Goal: Task Accomplishment & Management: Manage account settings

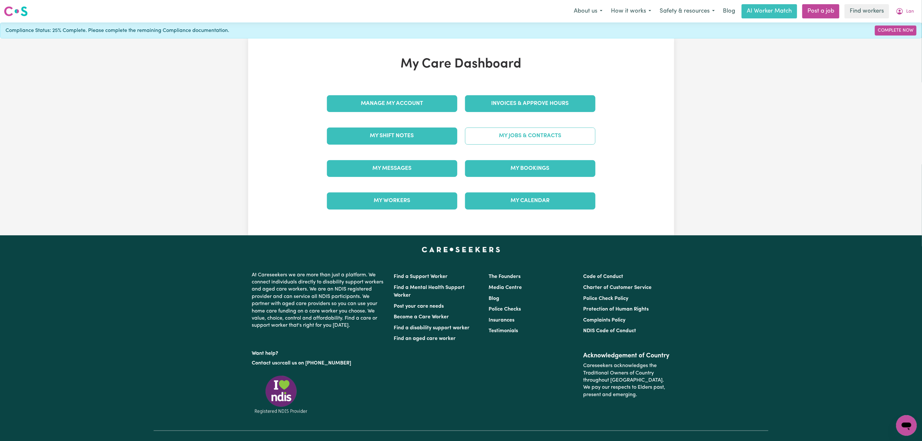
click at [499, 137] on link "My Jobs & Contracts" at bounding box center [530, 135] width 130 height 17
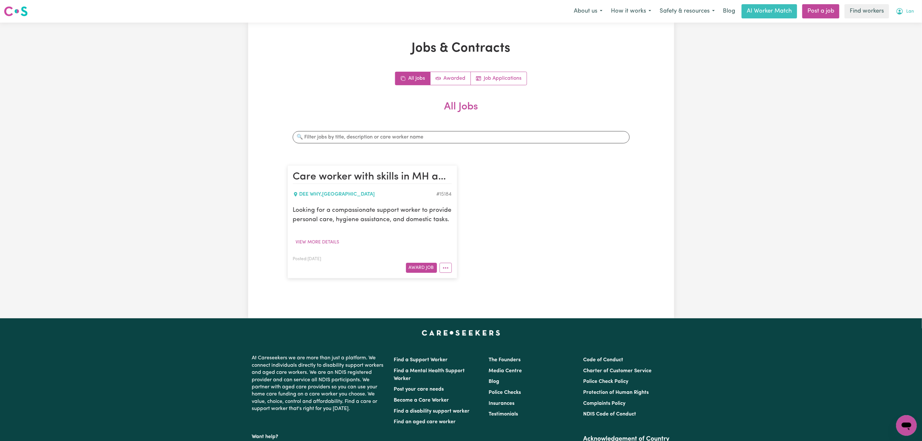
click at [914, 15] on button "Lan" at bounding box center [904, 12] width 26 height 14
click at [899, 19] on link "My Dashboard" at bounding box center [892, 25] width 51 height 12
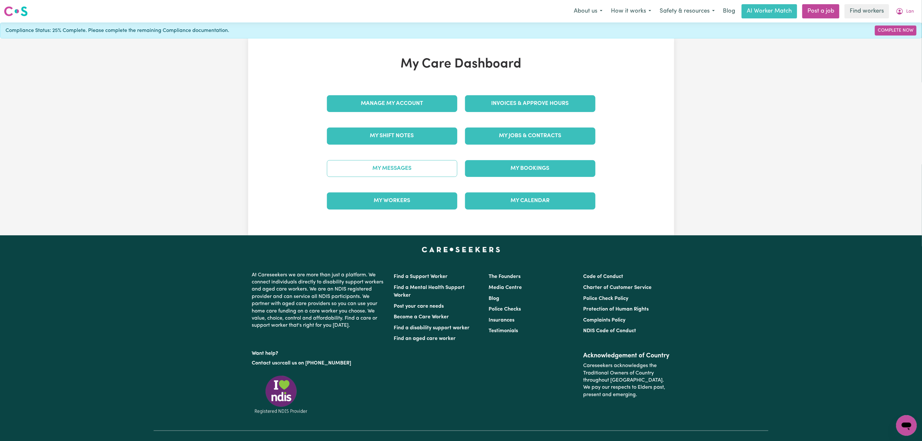
click at [386, 167] on link "My Messages" at bounding box center [392, 168] width 130 height 17
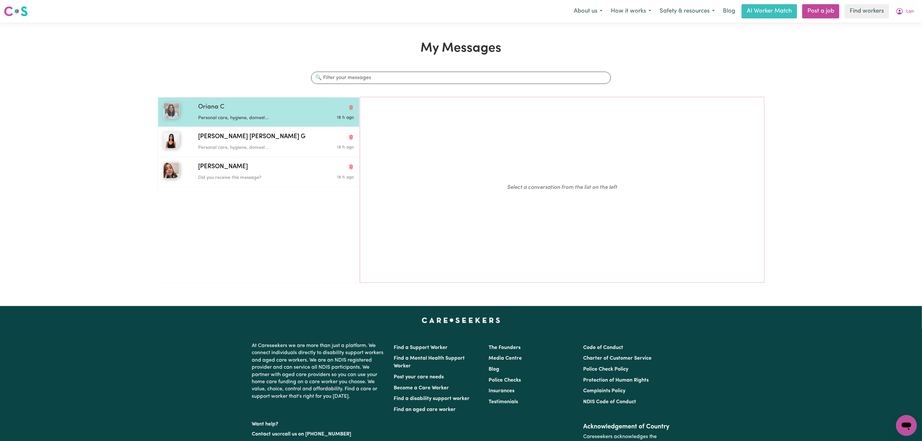
click at [289, 114] on div "Personal care, hygiene, domest..." at bounding box center [250, 117] width 104 height 10
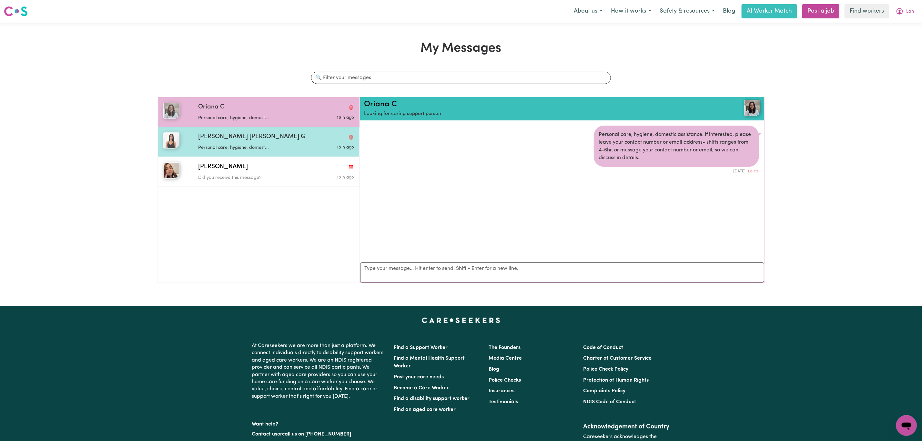
scroll to position [4, 0]
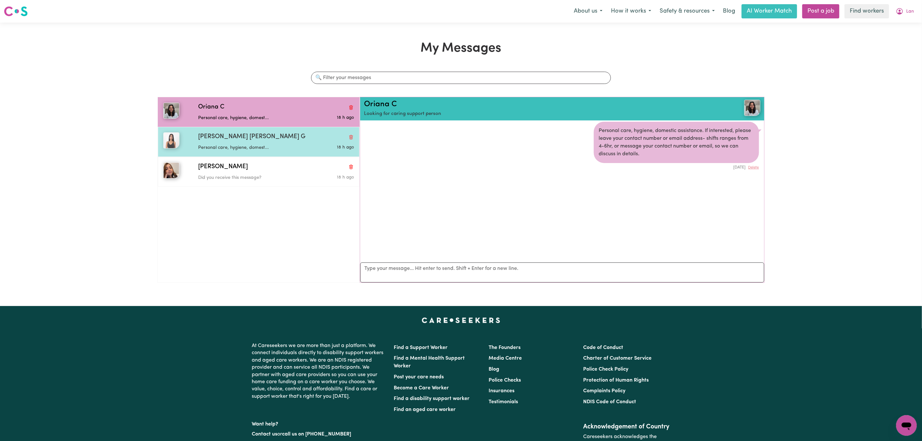
click at [283, 144] on div "Personal care, hygiene, domest..." at bounding box center [250, 147] width 104 height 10
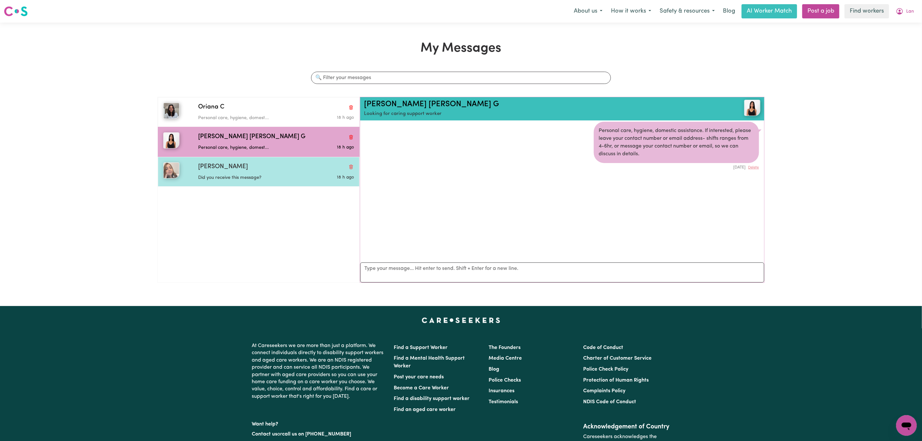
click at [274, 165] on div "[PERSON_NAME]" at bounding box center [276, 166] width 156 height 9
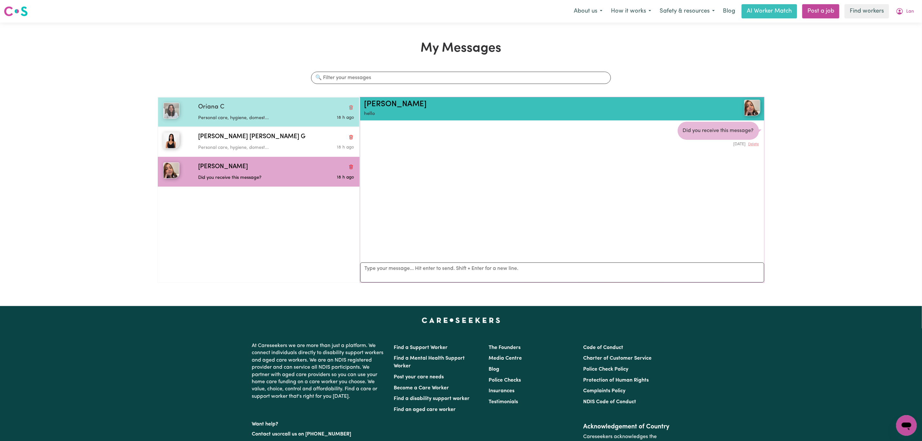
click at [266, 117] on p "Personal care, hygiene, domest..." at bounding box center [250, 118] width 104 height 7
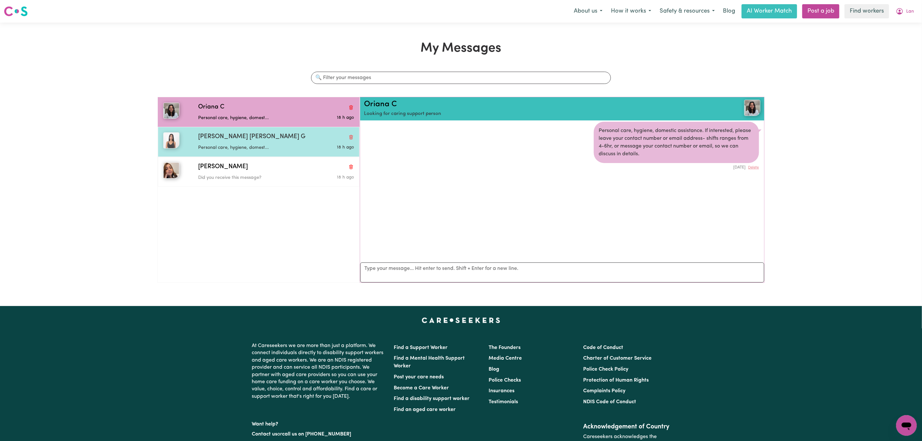
click at [294, 140] on div "[PERSON_NAME] [PERSON_NAME] G" at bounding box center [276, 136] width 156 height 9
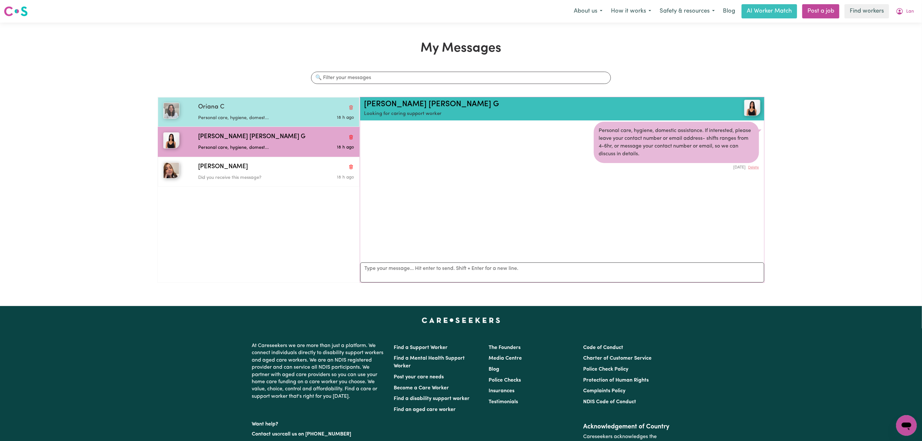
click at [285, 113] on div "Personal care, hygiene, domest..." at bounding box center [250, 117] width 104 height 10
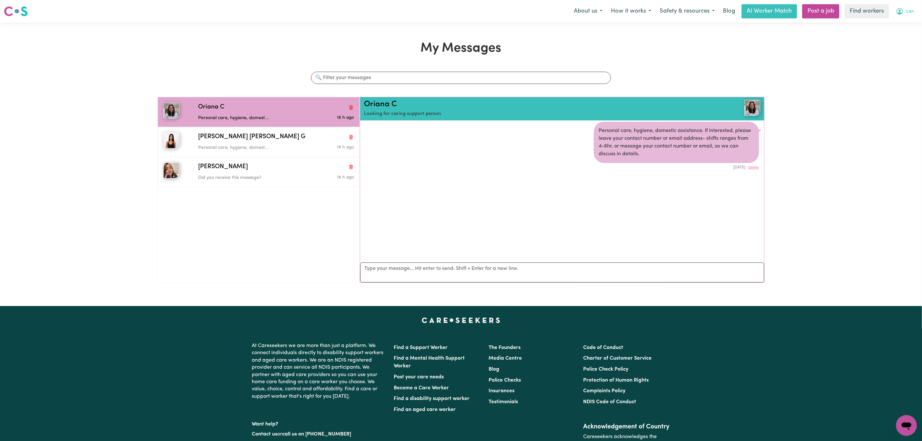
click at [909, 11] on span "Lan" at bounding box center [910, 11] width 8 height 7
click at [900, 24] on link "My Dashboard" at bounding box center [892, 25] width 51 height 12
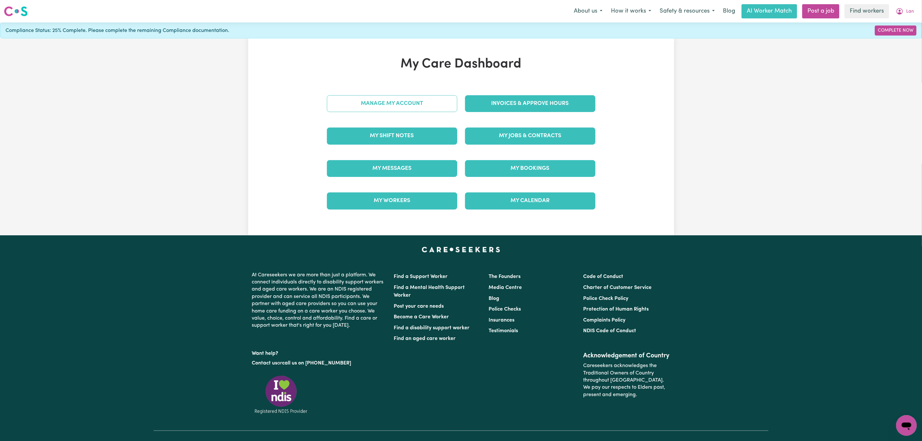
click at [395, 105] on link "Manage My Account" at bounding box center [392, 103] width 130 height 17
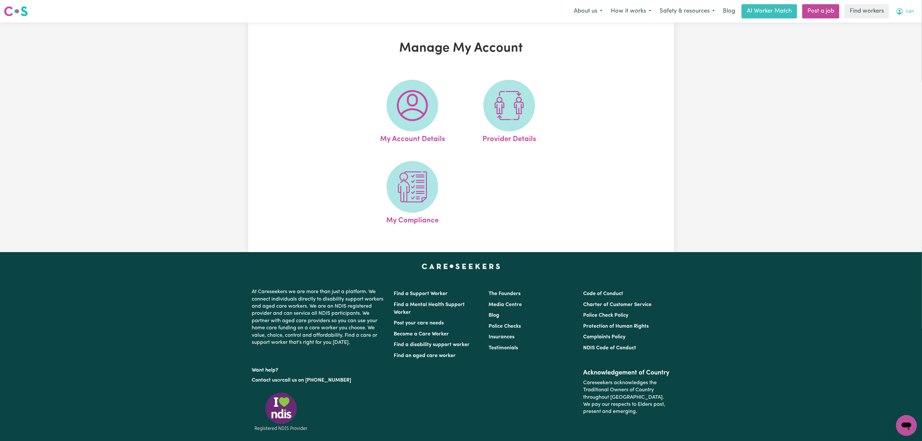
click at [902, 17] on button "Lan" at bounding box center [904, 12] width 26 height 14
click at [898, 25] on link "My Dashboard" at bounding box center [892, 25] width 51 height 12
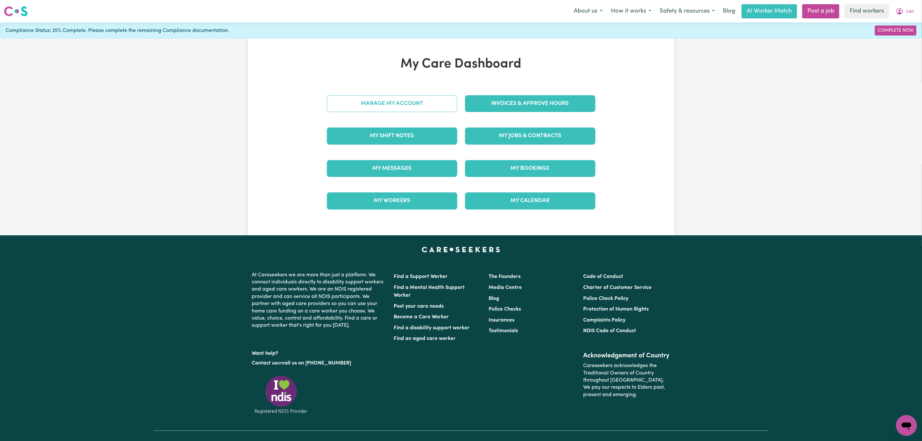
click at [343, 101] on link "Manage My Account" at bounding box center [392, 103] width 130 height 17
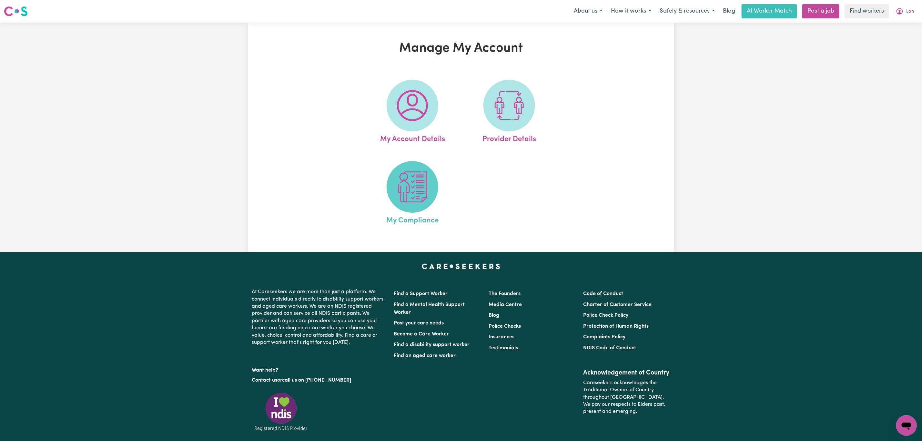
click at [408, 195] on img at bounding box center [412, 186] width 31 height 31
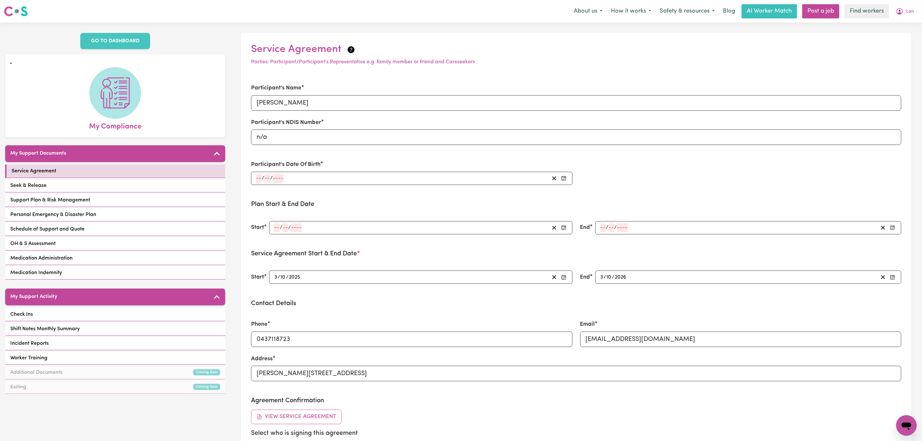
click at [405, 195] on form "Participant's Name [PERSON_NAME] Participant's NDIS Number n/a Participant's Da…" at bounding box center [576, 323] width 650 height 494
click at [909, 8] on button "Lan" at bounding box center [904, 12] width 26 height 14
click at [904, 21] on link "My Dashboard" at bounding box center [892, 25] width 51 height 12
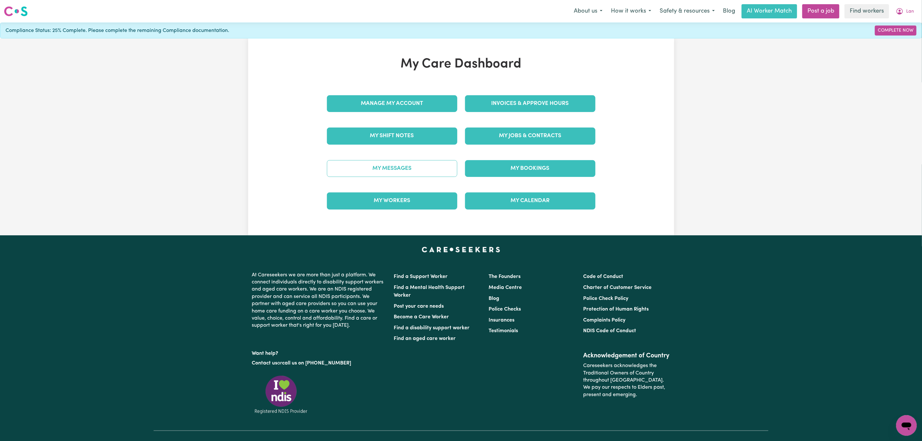
click at [381, 170] on link "My Messages" at bounding box center [392, 168] width 130 height 17
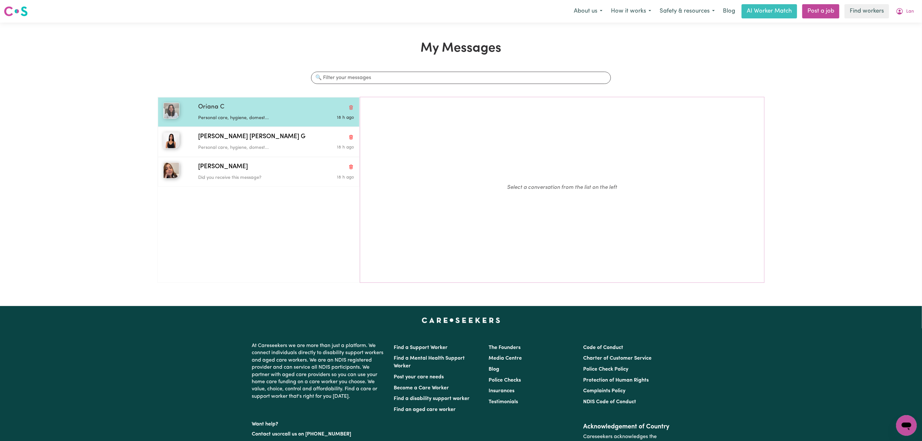
click at [282, 111] on div "Oriana C" at bounding box center [276, 107] width 156 height 9
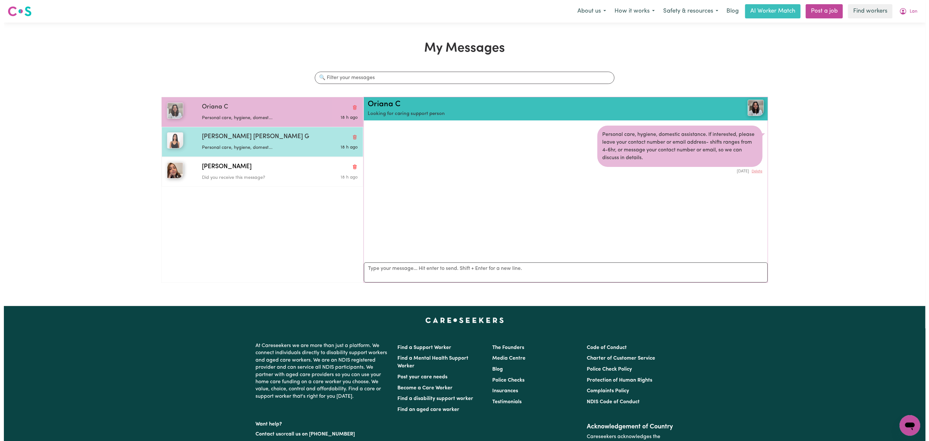
scroll to position [4, 0]
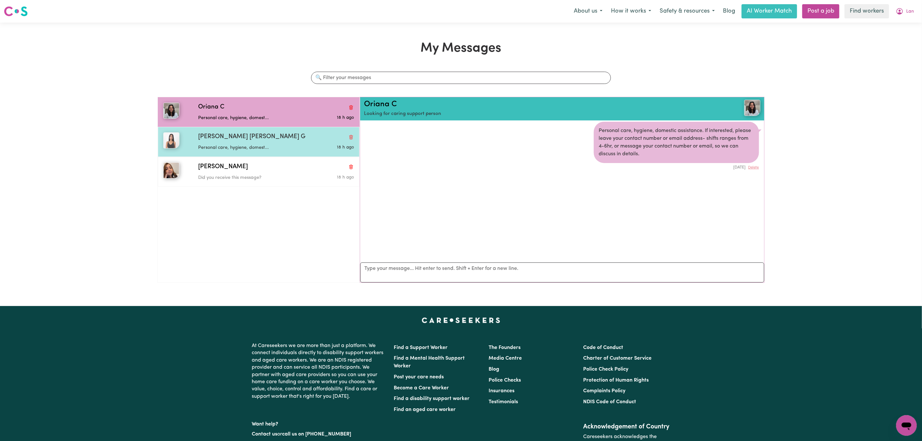
click at [282, 143] on div "Personal care, hygiene, domest..." at bounding box center [250, 147] width 104 height 10
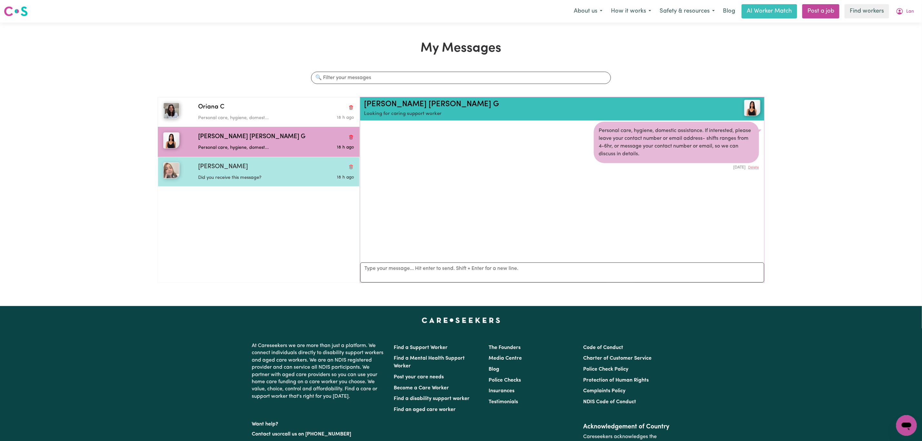
click at [279, 171] on div "[PERSON_NAME]" at bounding box center [276, 166] width 156 height 9
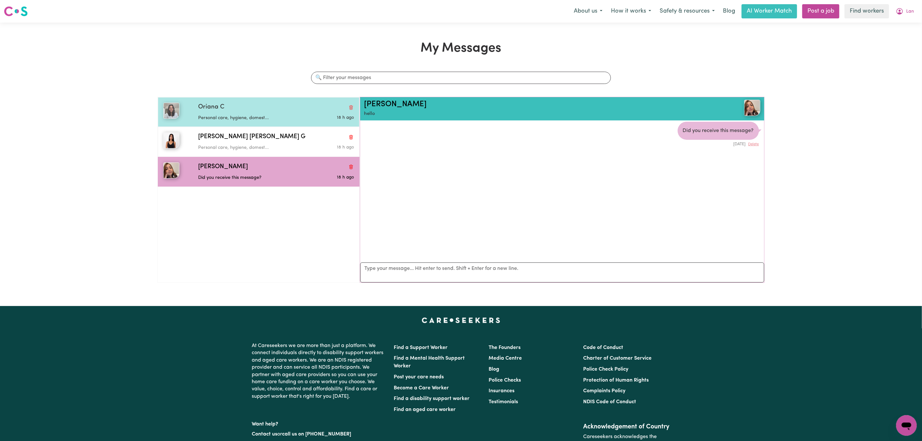
click at [239, 119] on p "Personal care, hygiene, domest..." at bounding box center [250, 118] width 104 height 7
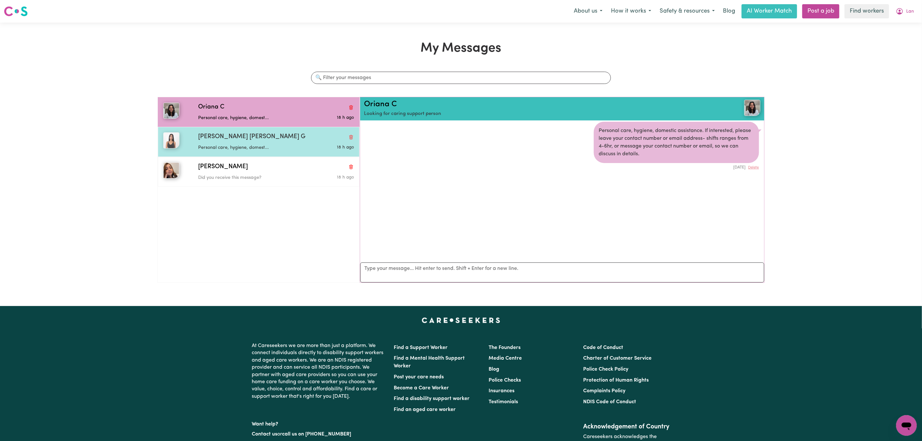
click at [247, 149] on p "Personal care, hygiene, domest..." at bounding box center [250, 147] width 104 height 7
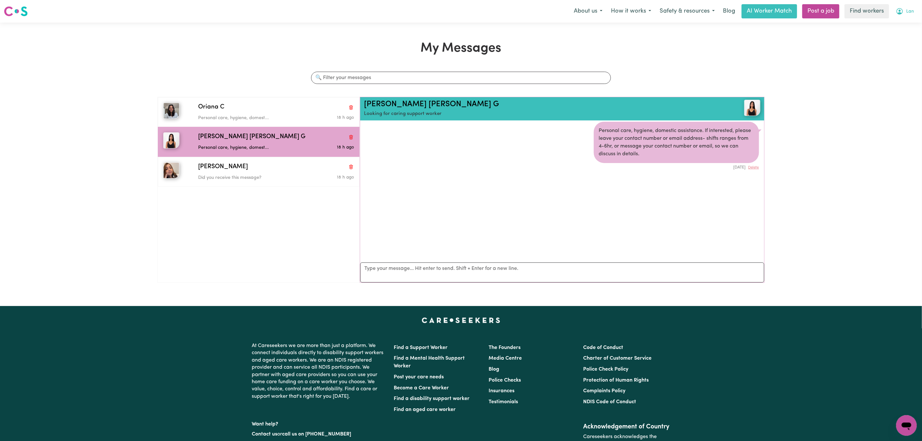
click at [904, 11] on button "Lan" at bounding box center [904, 12] width 26 height 14
drag, startPoint x: 902, startPoint y: 16, endPoint x: 900, endPoint y: 20, distance: 4.9
click at [900, 20] on link "My Dashboard" at bounding box center [892, 25] width 51 height 12
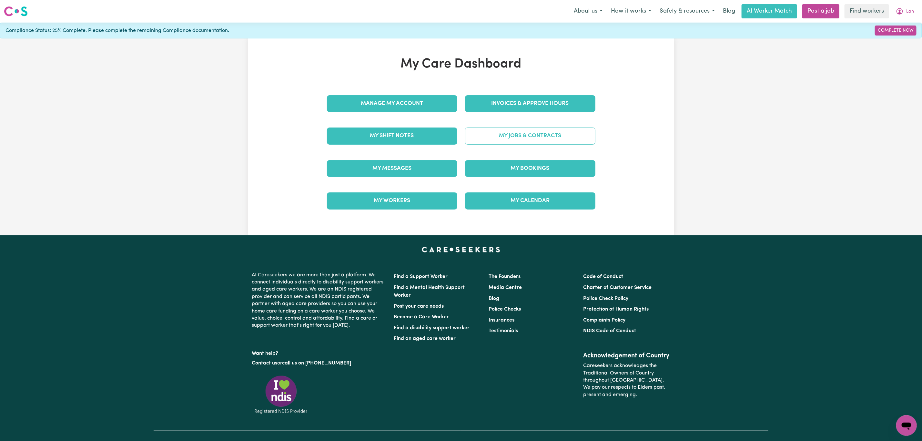
click at [519, 143] on link "My Jobs & Contracts" at bounding box center [530, 135] width 130 height 17
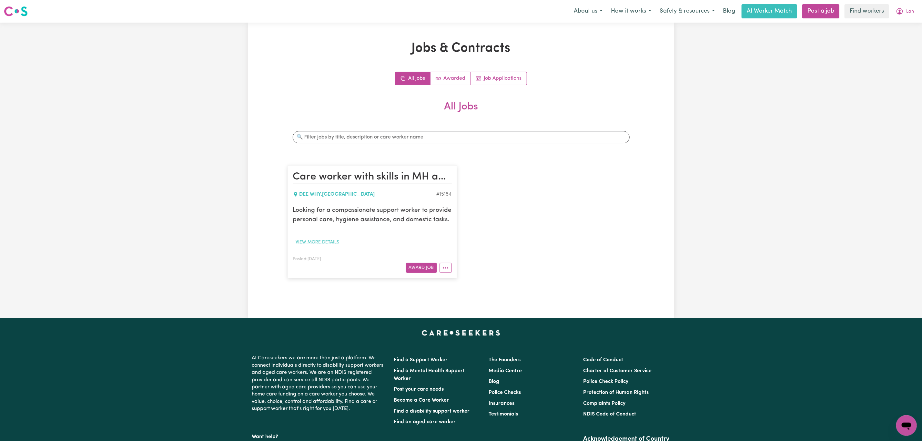
click at [329, 242] on button "View more details" at bounding box center [317, 242] width 49 height 10
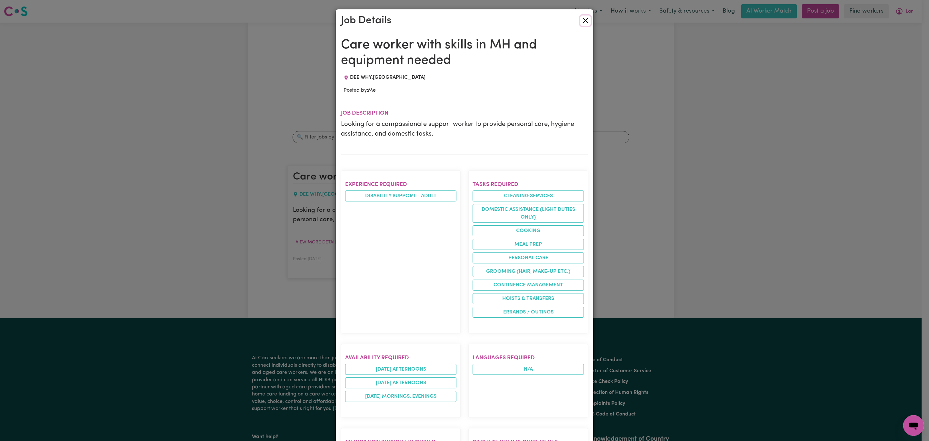
click at [584, 22] on button "Close" at bounding box center [585, 20] width 10 height 10
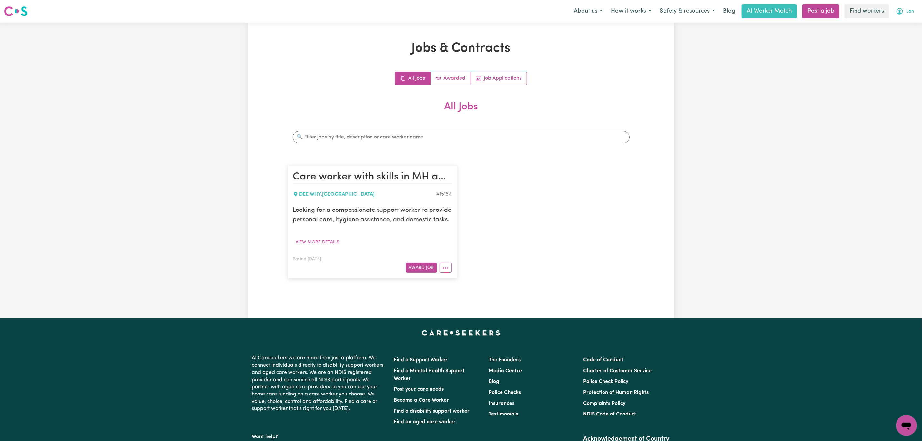
click at [909, 13] on span "Lan" at bounding box center [910, 11] width 8 height 7
click at [900, 22] on link "My Dashboard" at bounding box center [892, 25] width 51 height 12
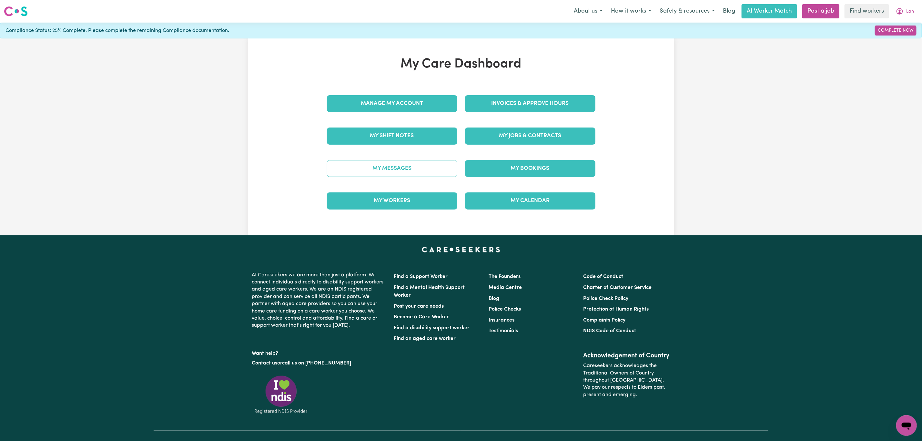
click at [376, 163] on link "My Messages" at bounding box center [392, 168] width 130 height 17
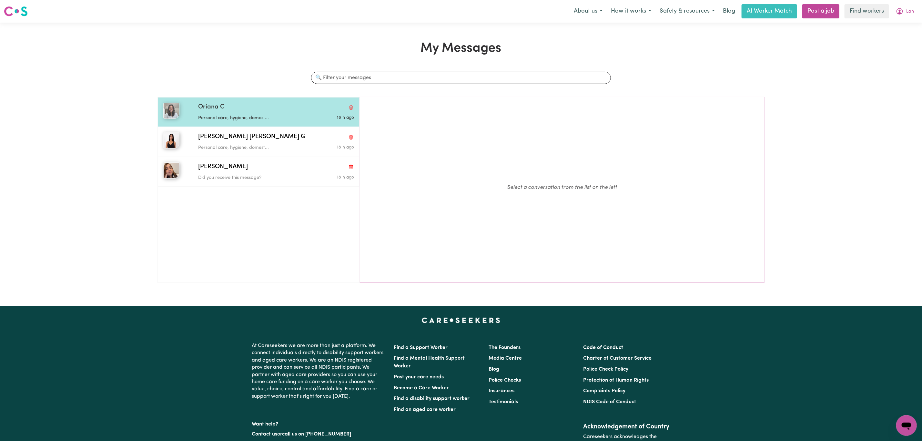
click at [228, 111] on div "Oriana C" at bounding box center [276, 107] width 156 height 9
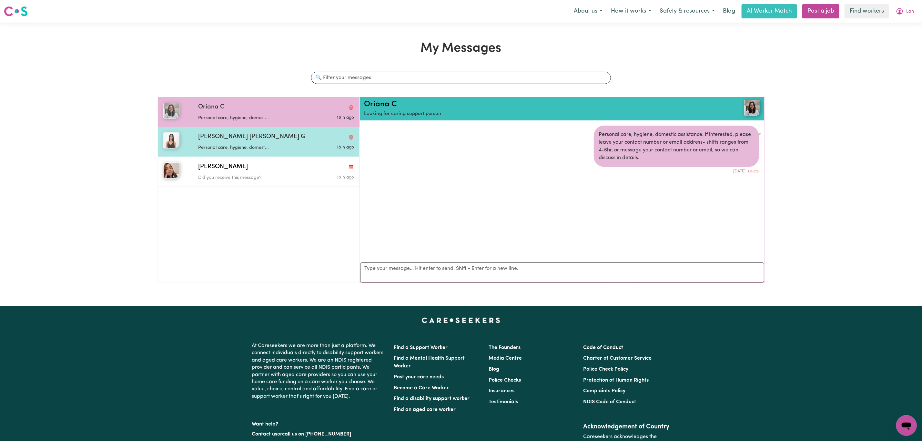
scroll to position [4, 0]
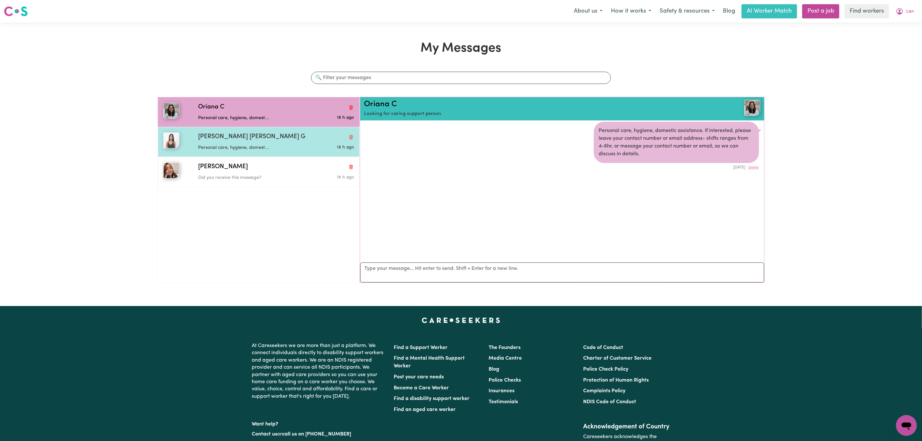
click at [235, 148] on p "Personal care, hygiene, domest..." at bounding box center [250, 147] width 104 height 7
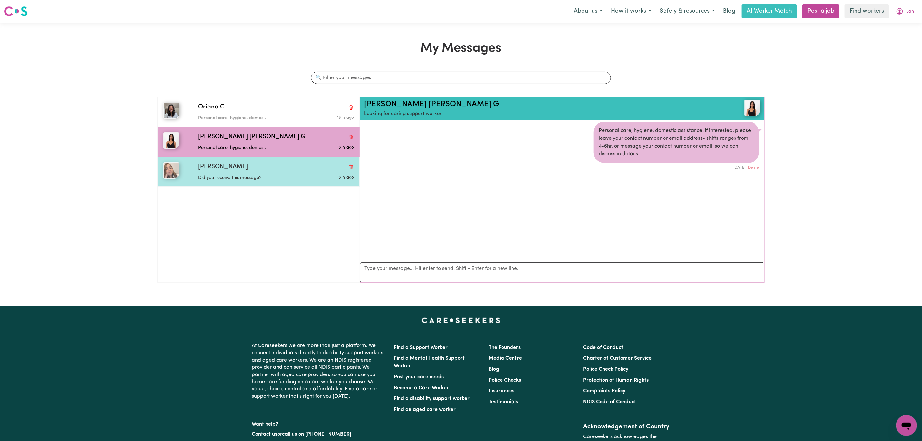
click at [235, 178] on p "Did you receive this message?" at bounding box center [250, 177] width 104 height 7
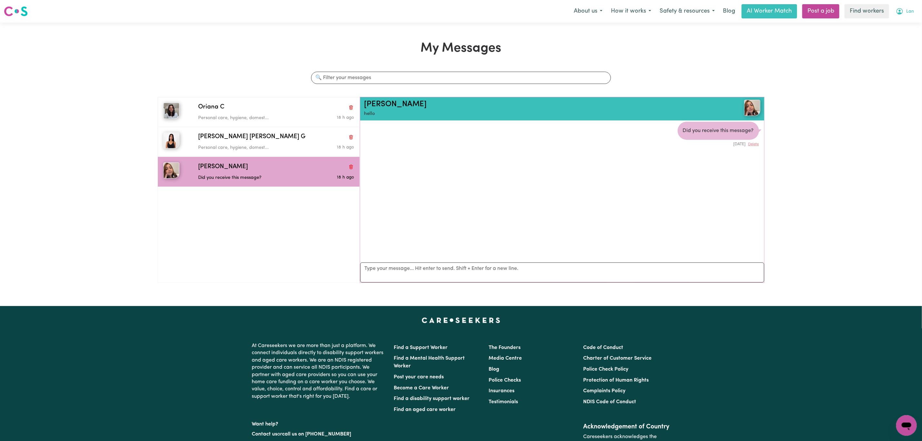
click at [913, 8] on span "Lan" at bounding box center [910, 11] width 8 height 7
click at [897, 23] on link "My Dashboard" at bounding box center [892, 25] width 51 height 12
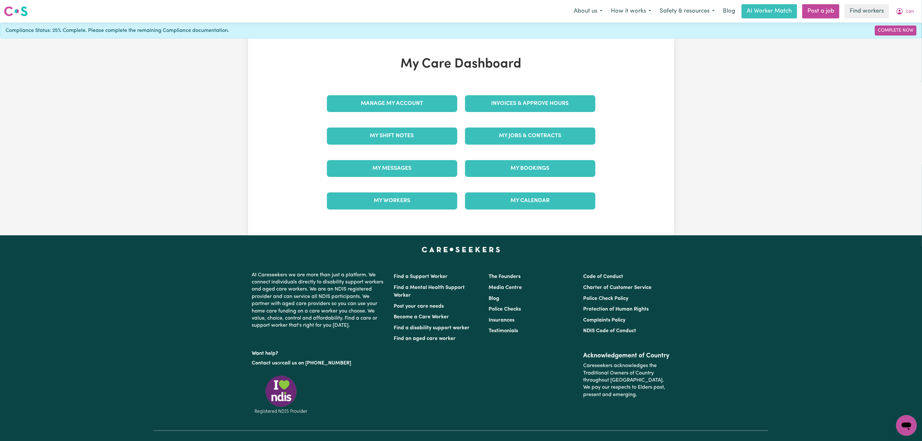
click at [514, 151] on div "My Jobs & Contracts" at bounding box center [530, 136] width 138 height 32
click at [514, 142] on link "My Jobs & Contracts" at bounding box center [530, 135] width 130 height 17
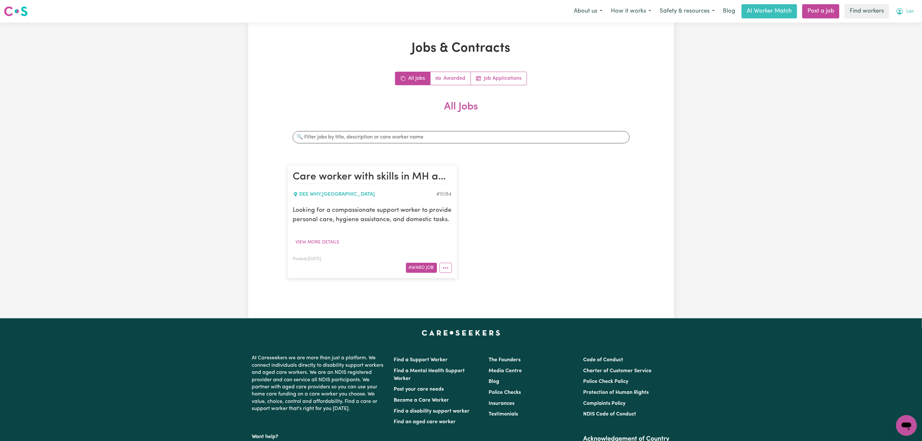
drag, startPoint x: 916, startPoint y: 8, endPoint x: 914, endPoint y: 15, distance: 7.1
click at [915, 10] on button "Lan" at bounding box center [904, 12] width 26 height 14
click at [901, 24] on link "My Dashboard" at bounding box center [892, 25] width 51 height 12
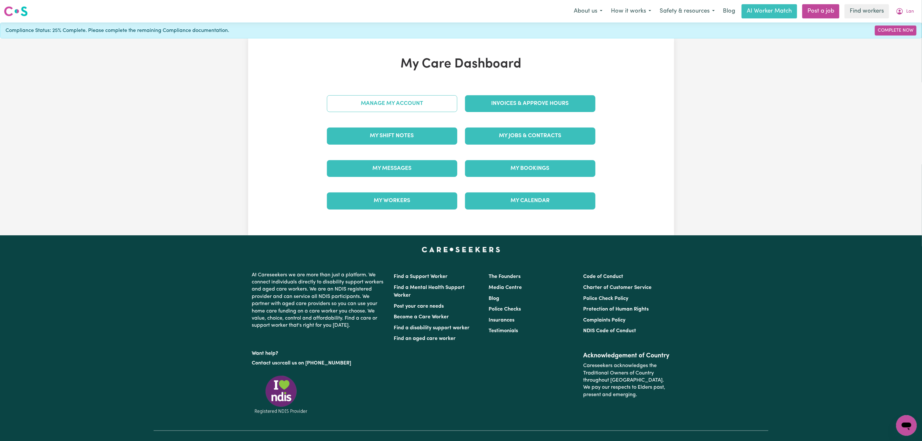
click at [363, 105] on link "Manage My Account" at bounding box center [392, 103] width 130 height 17
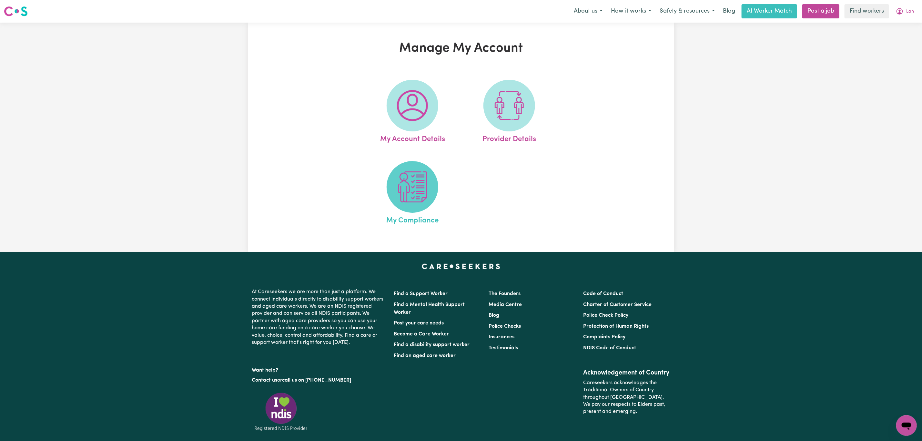
click at [400, 197] on img at bounding box center [412, 186] width 31 height 31
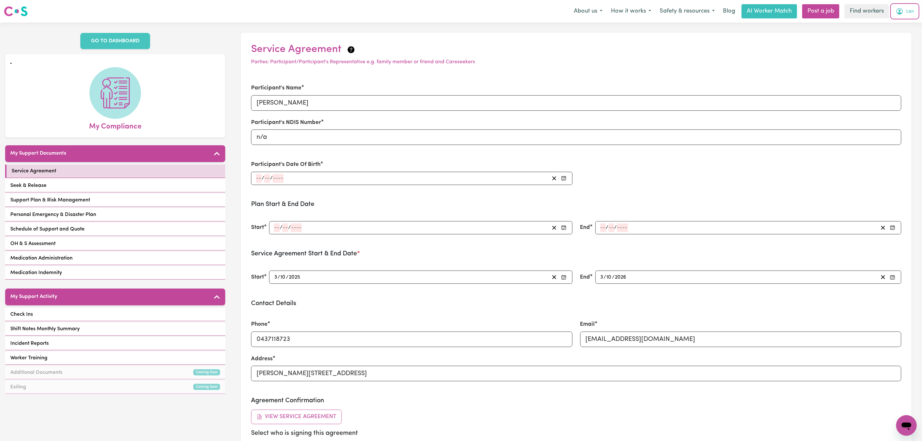
click at [908, 5] on button "Lan" at bounding box center [904, 12] width 26 height 14
click at [881, 30] on link "My Dashboard" at bounding box center [892, 25] width 51 height 12
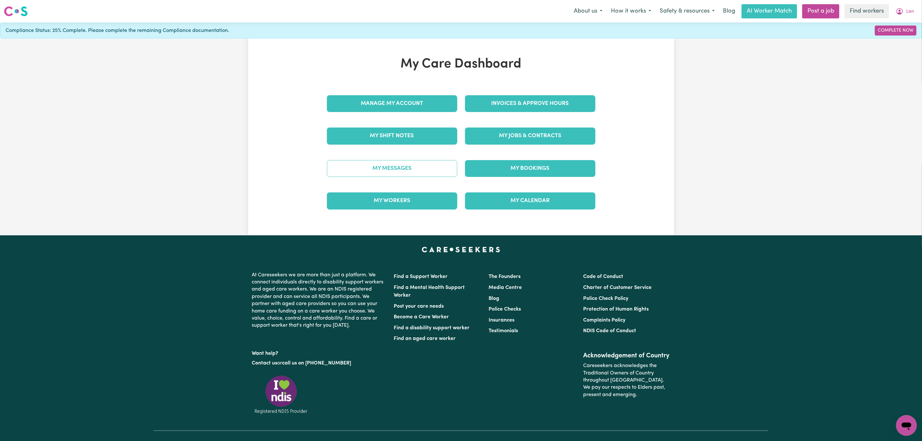
click at [400, 163] on link "My Messages" at bounding box center [392, 168] width 130 height 17
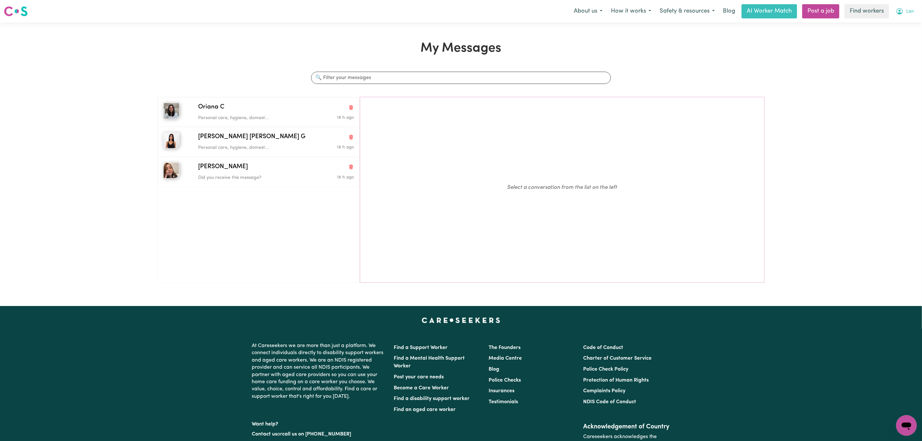
click at [906, 15] on span "Lan" at bounding box center [910, 11] width 8 height 7
click at [890, 38] on link "Logout" at bounding box center [892, 37] width 51 height 12
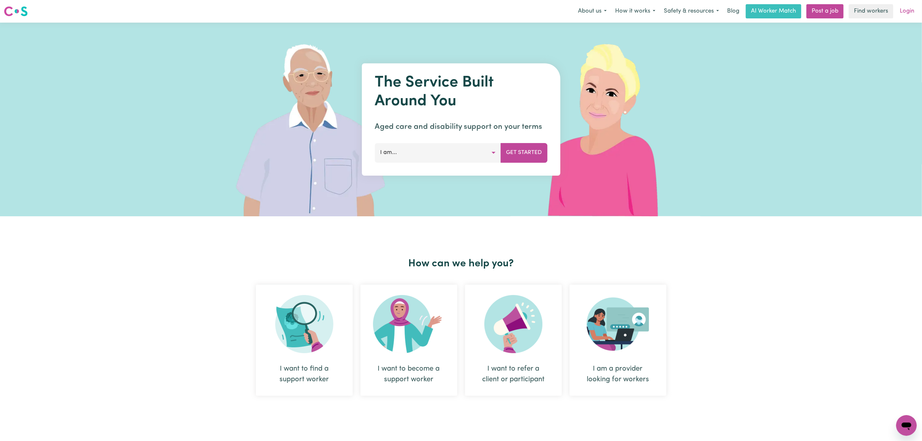
click at [907, 10] on link "Login" at bounding box center [907, 11] width 22 height 14
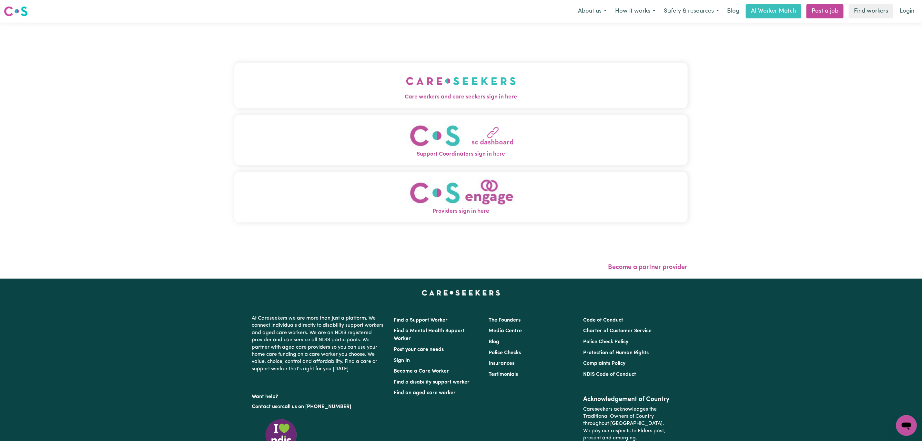
click at [296, 92] on button "Care workers and care seekers sign in here" at bounding box center [460, 85] width 453 height 45
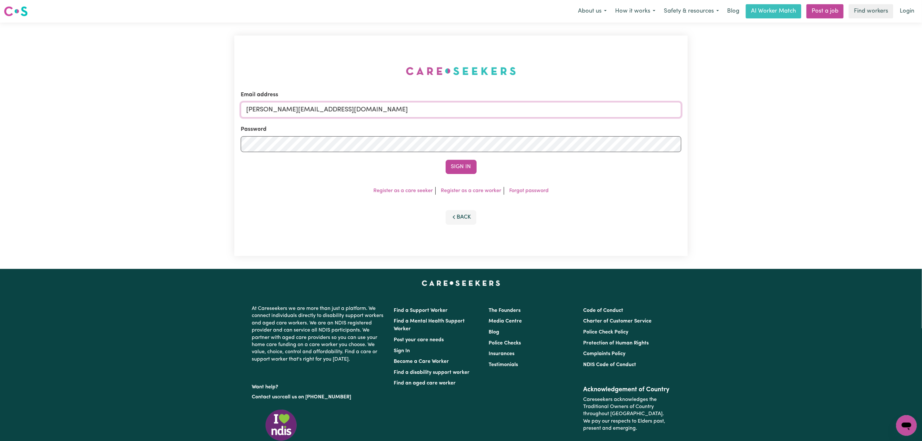
click at [355, 113] on input "[PERSON_NAME][EMAIL_ADDRESS][DOMAIN_NAME]" at bounding box center [461, 109] width 440 height 15
drag, startPoint x: 281, startPoint y: 115, endPoint x: 593, endPoint y: 115, distance: 312.3
click at [593, 115] on input "[EMAIL_ADDRESS][PERSON_NAME][DOMAIN_NAME]" at bounding box center [461, 109] width 440 height 15
type input "[EMAIL_ADDRESS][PERSON_NAME][DOMAIN_NAME]"
click at [446, 160] on button "Sign In" at bounding box center [461, 167] width 31 height 14
